Goal: Task Accomplishment & Management: Manage account settings

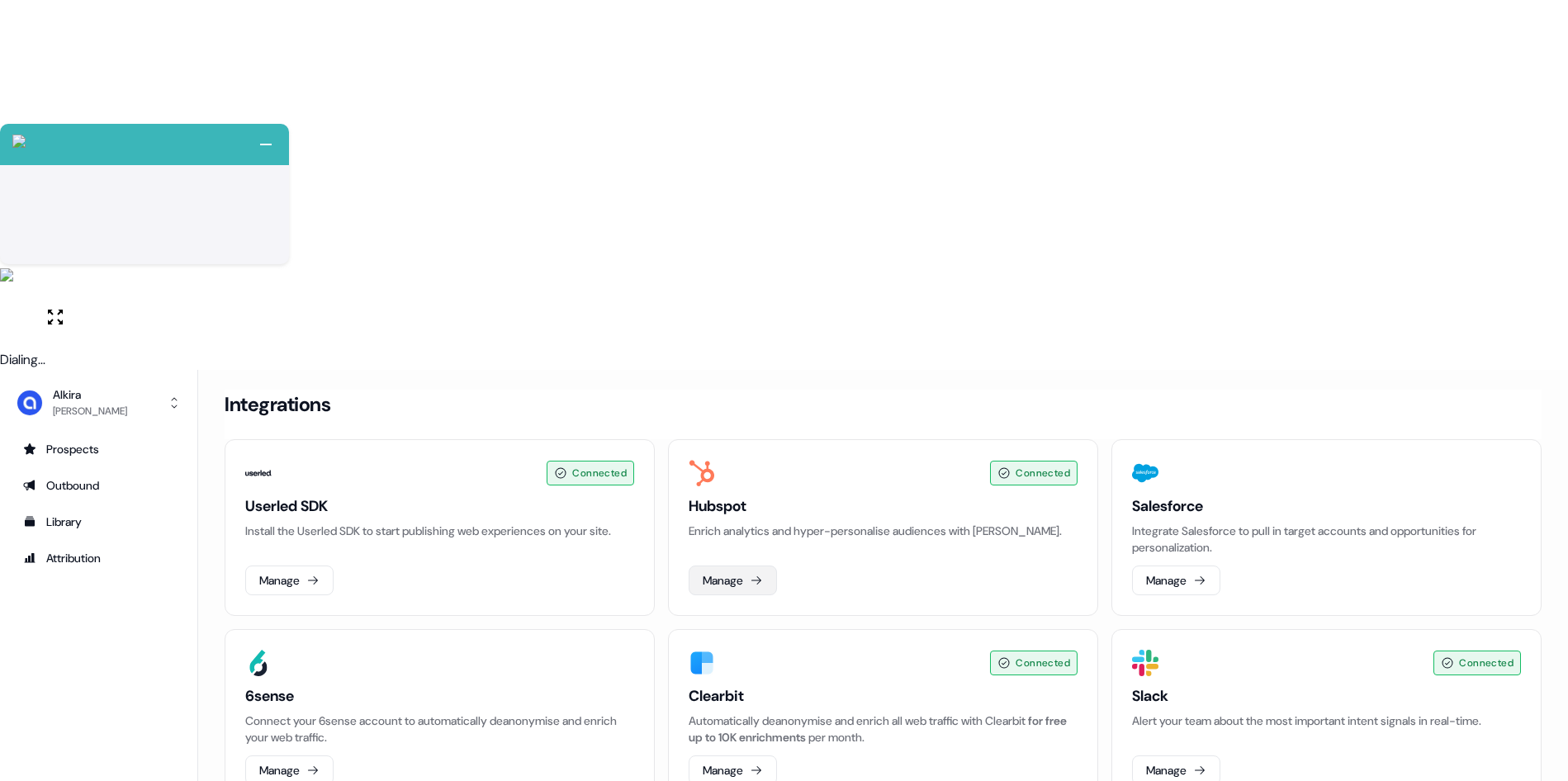
click at [739, 566] on button "Manage" at bounding box center [733, 581] width 88 height 30
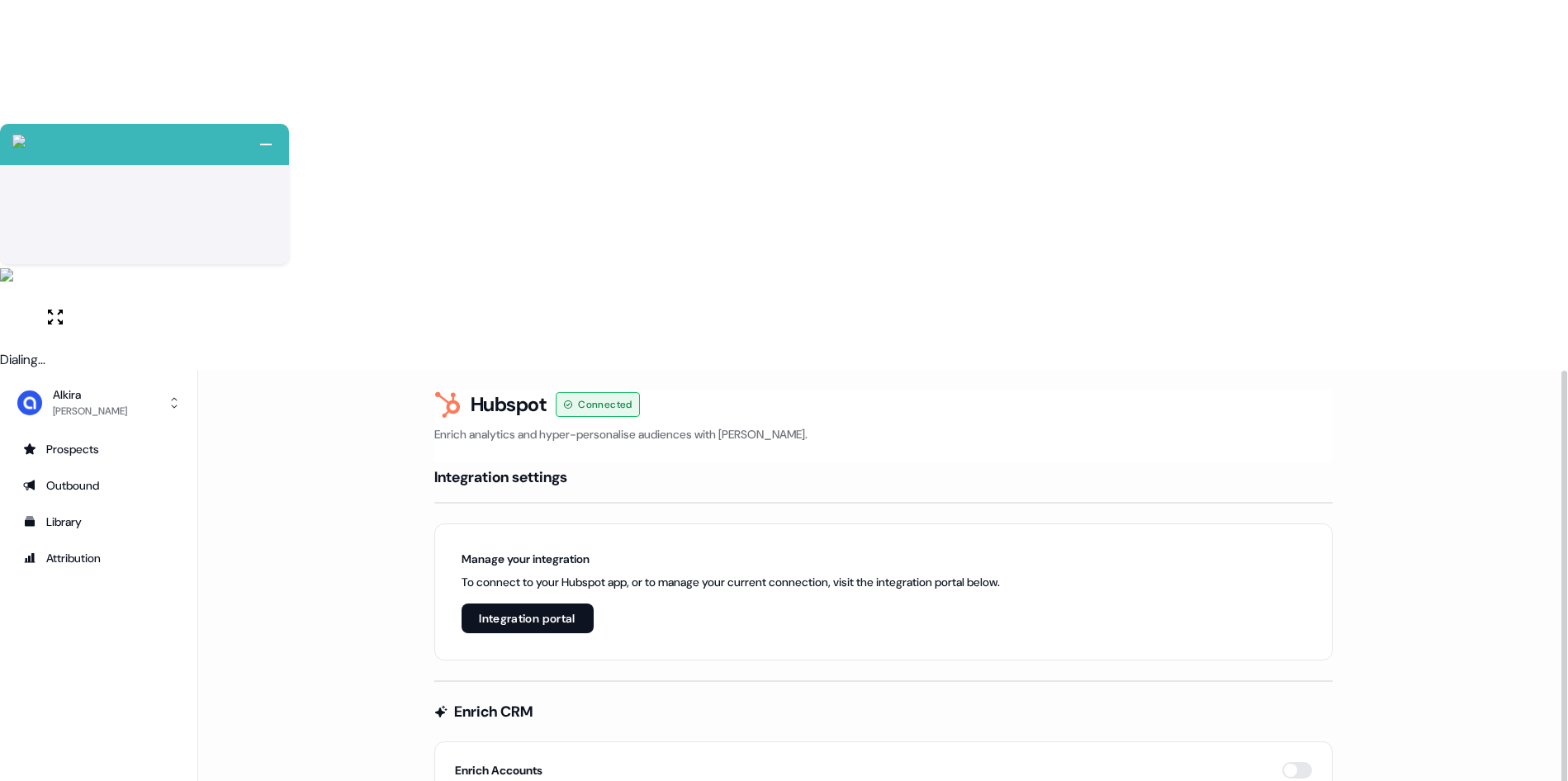
click at [658, 574] on p "To connect to your Hubspot app, or to manage your current connection, visit the…" at bounding box center [730, 582] width 538 height 17
click at [572, 603] on button "Integration portal" at bounding box center [527, 618] width 132 height 30
